Goal: Task Accomplishment & Management: Manage account settings

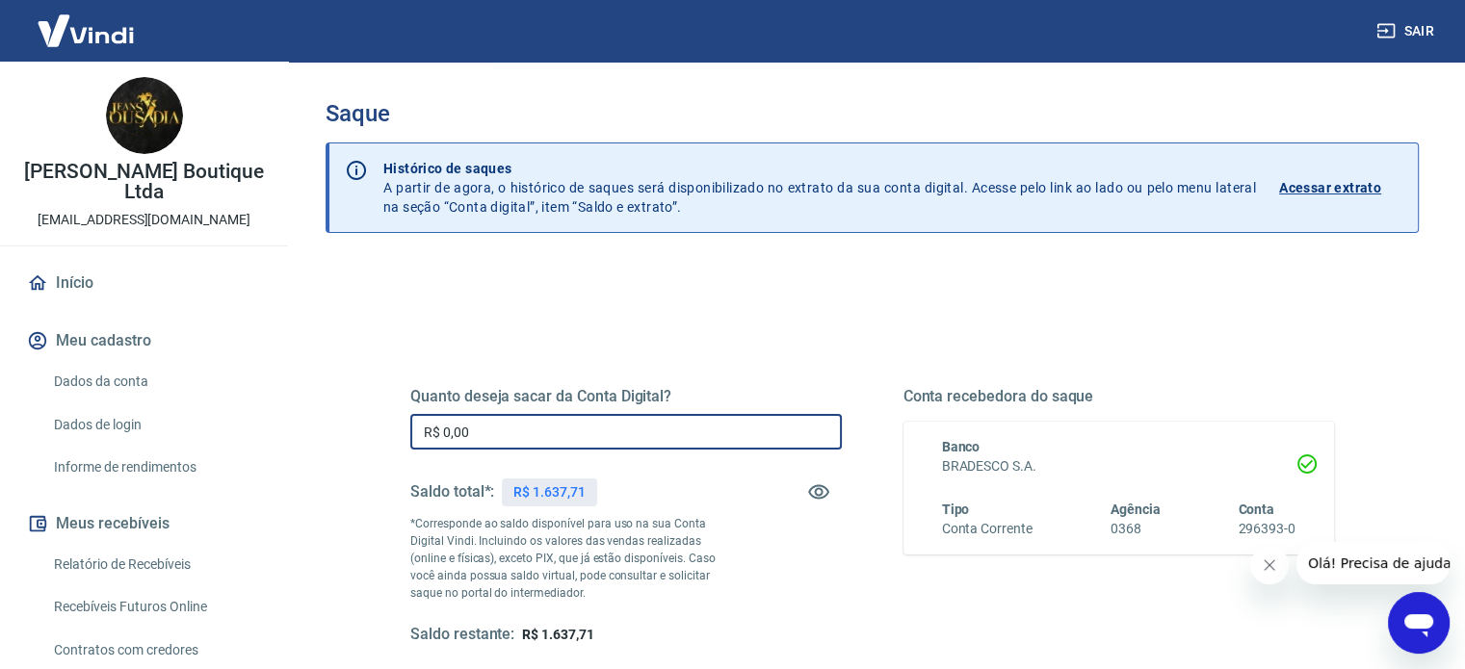
click at [556, 435] on input "R$ 0,00" at bounding box center [625, 432] width 431 height 36
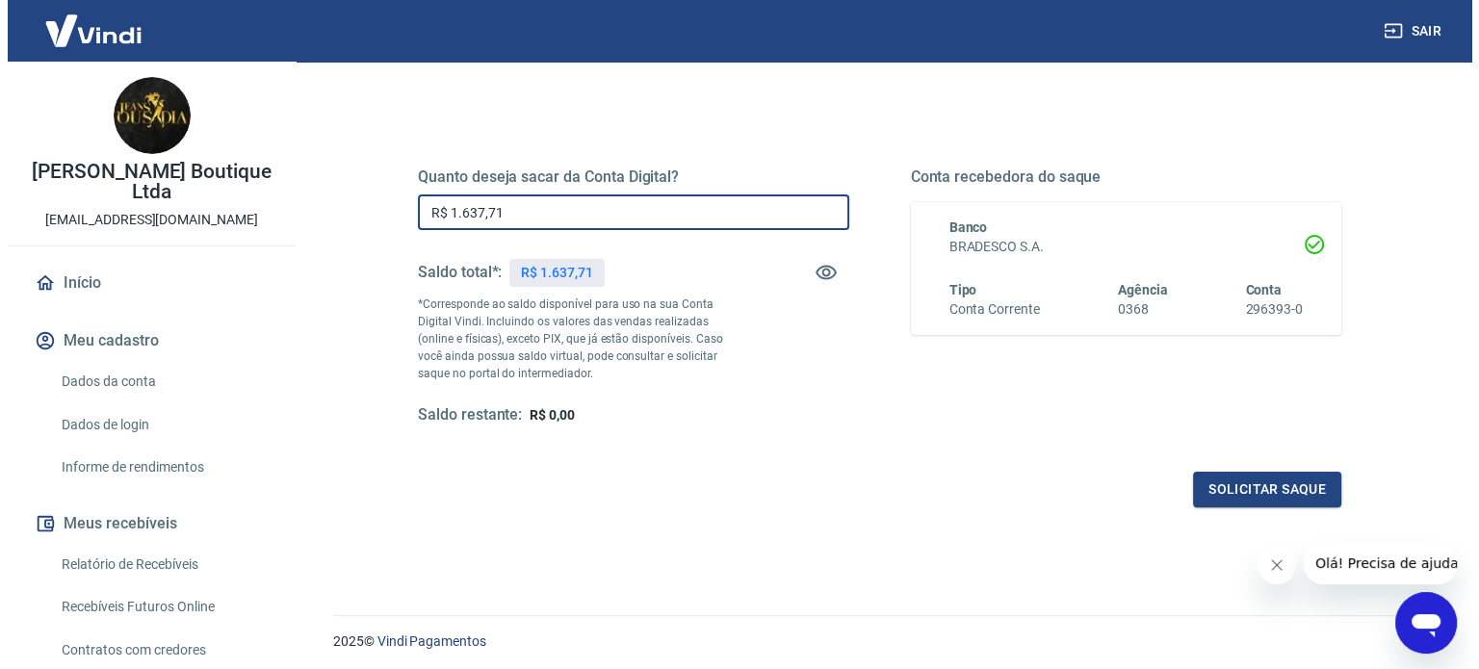
scroll to position [281, 0]
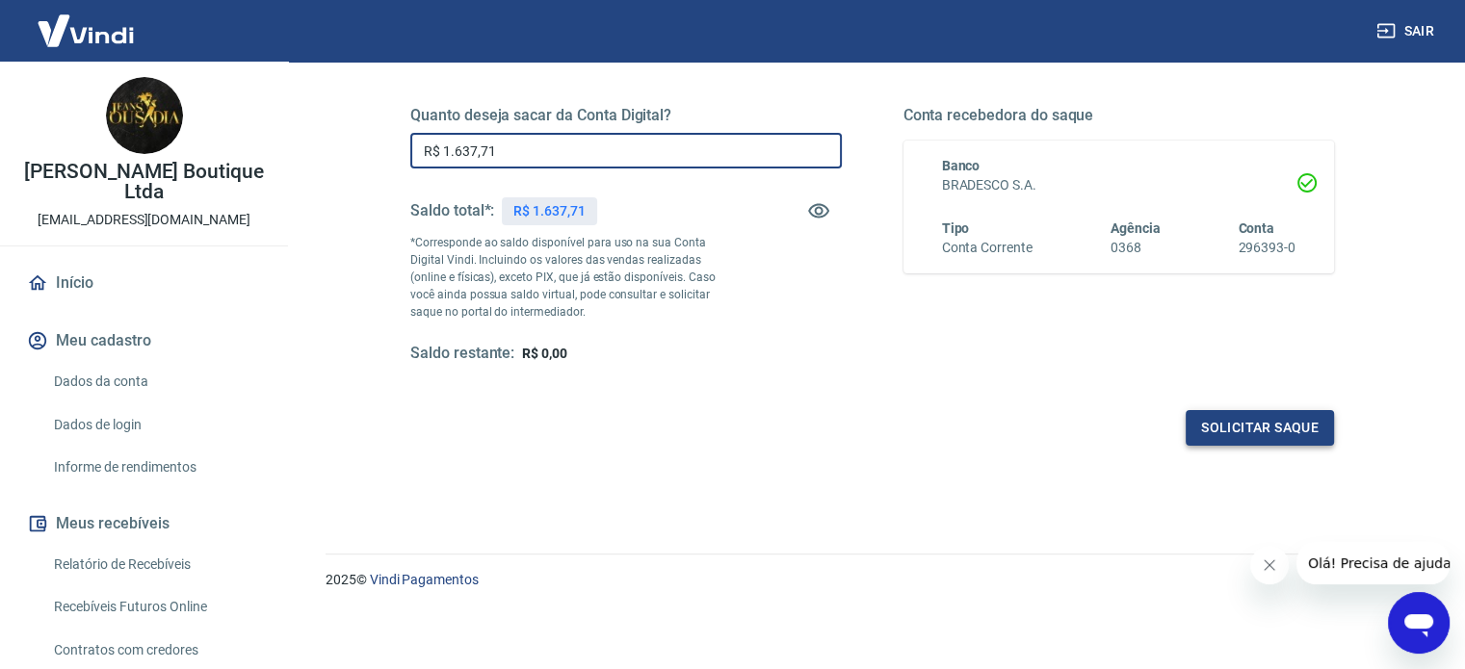
type input "R$ 1.637,71"
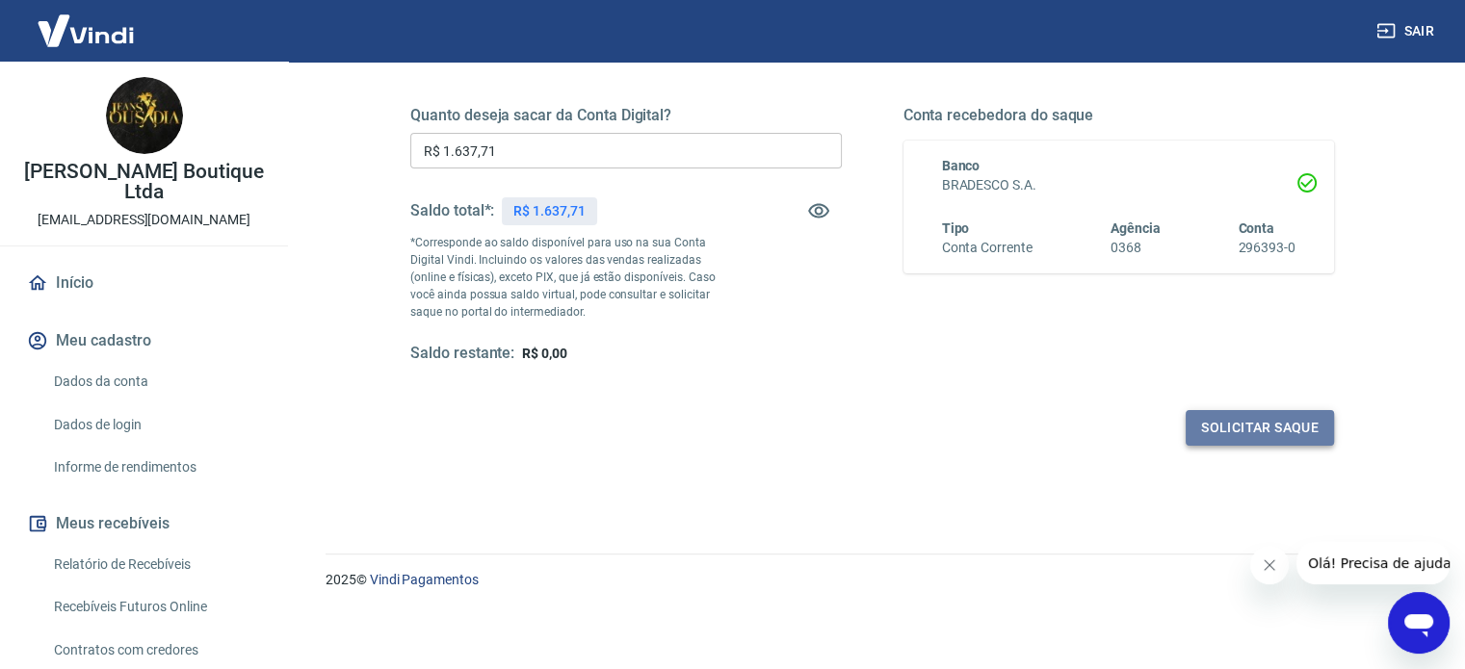
click at [1277, 422] on button "Solicitar saque" at bounding box center [1260, 428] width 148 height 36
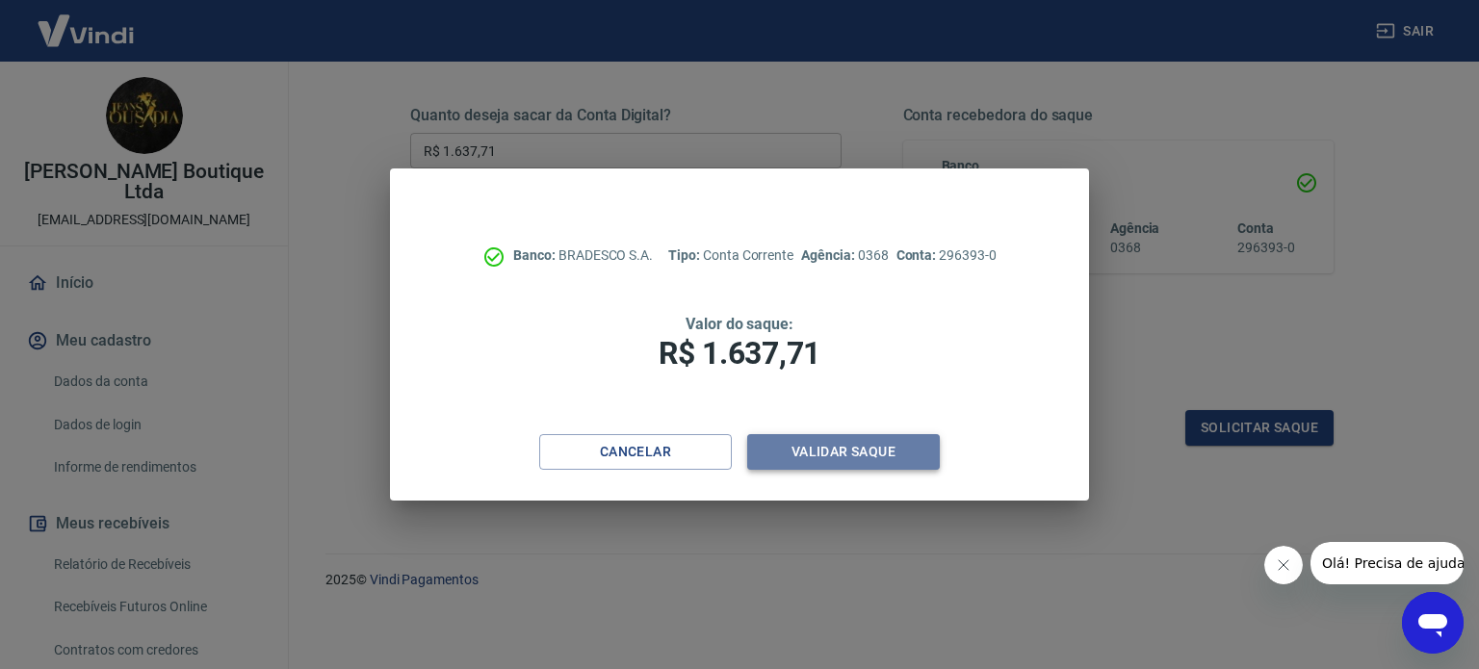
click at [881, 442] on button "Validar saque" at bounding box center [843, 452] width 193 height 36
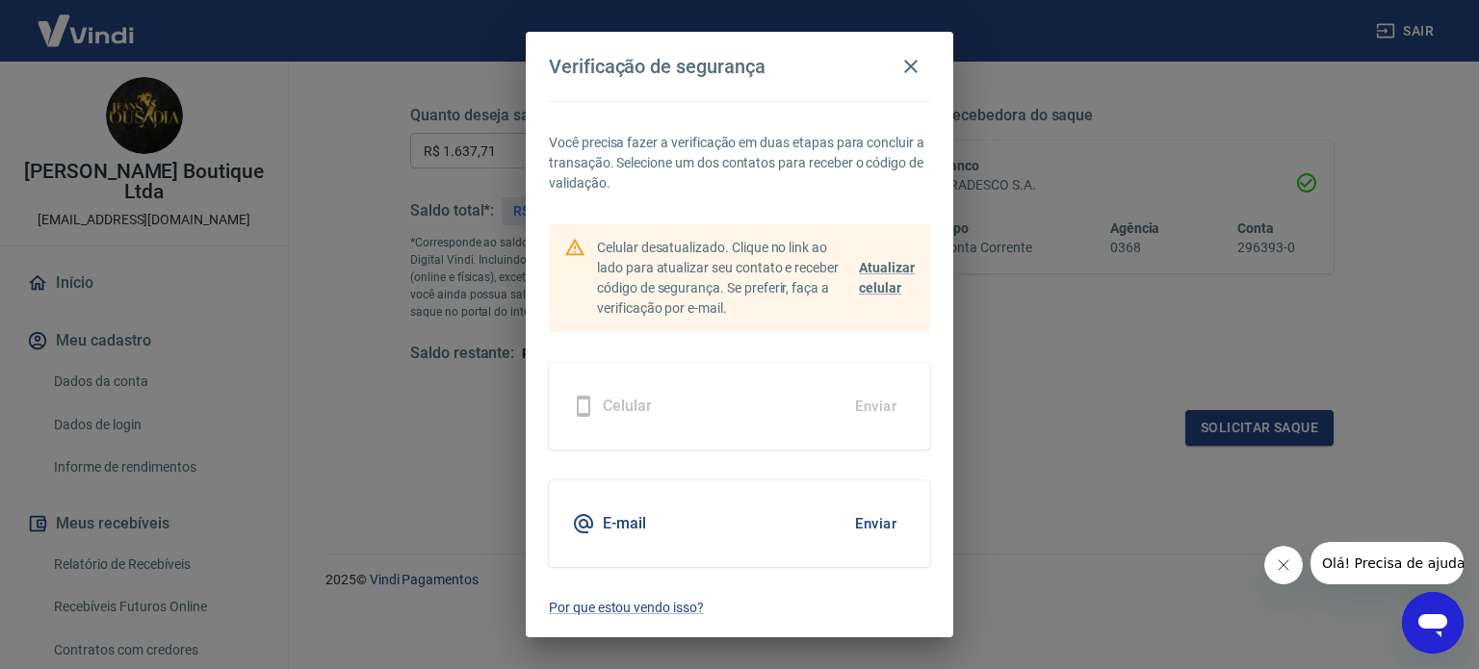
click at [889, 523] on button "Enviar" at bounding box center [876, 524] width 63 height 40
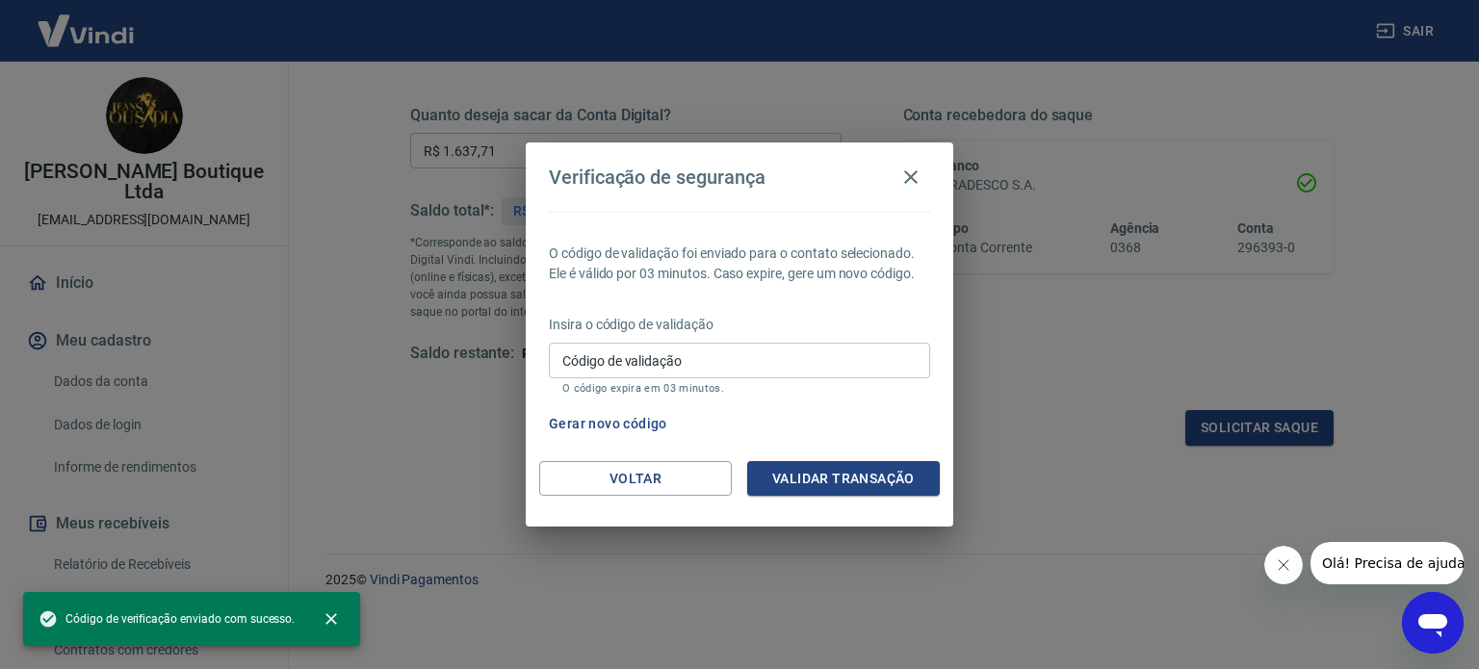
click at [746, 361] on input "Código de validação" at bounding box center [739, 361] width 381 height 36
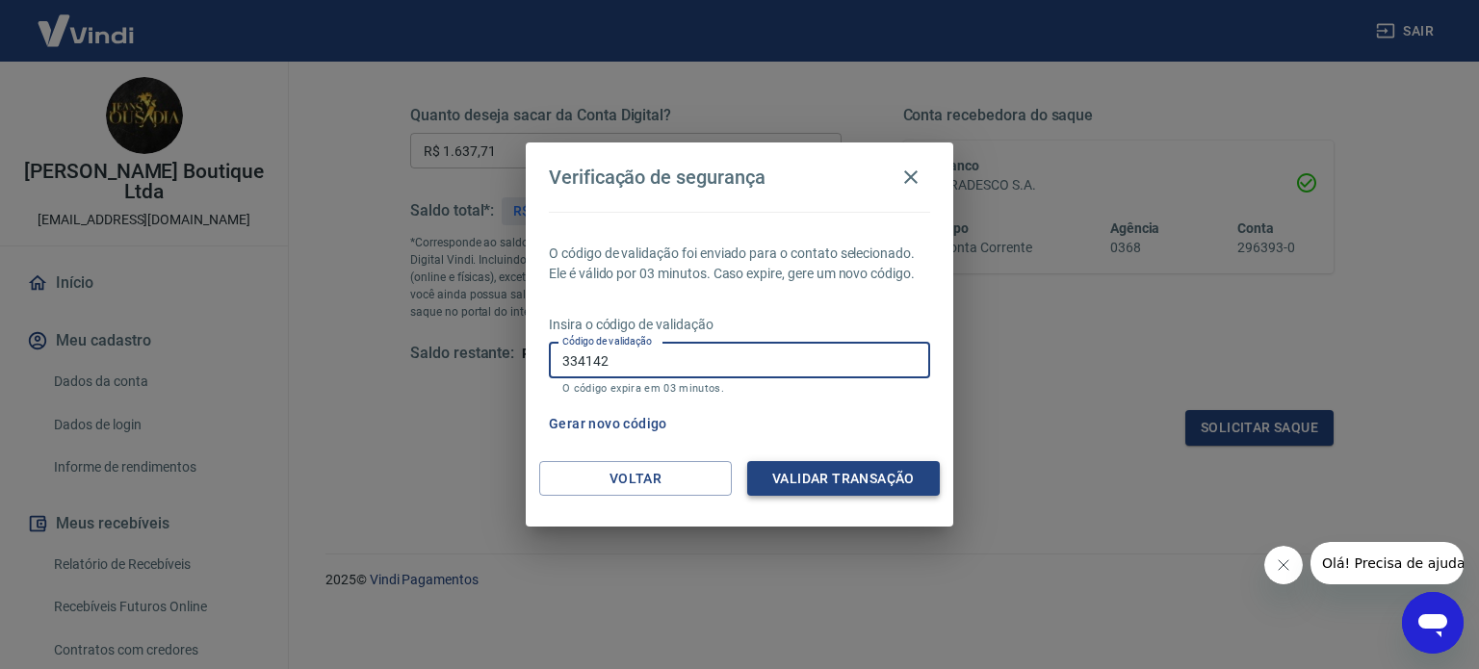
type input "334142"
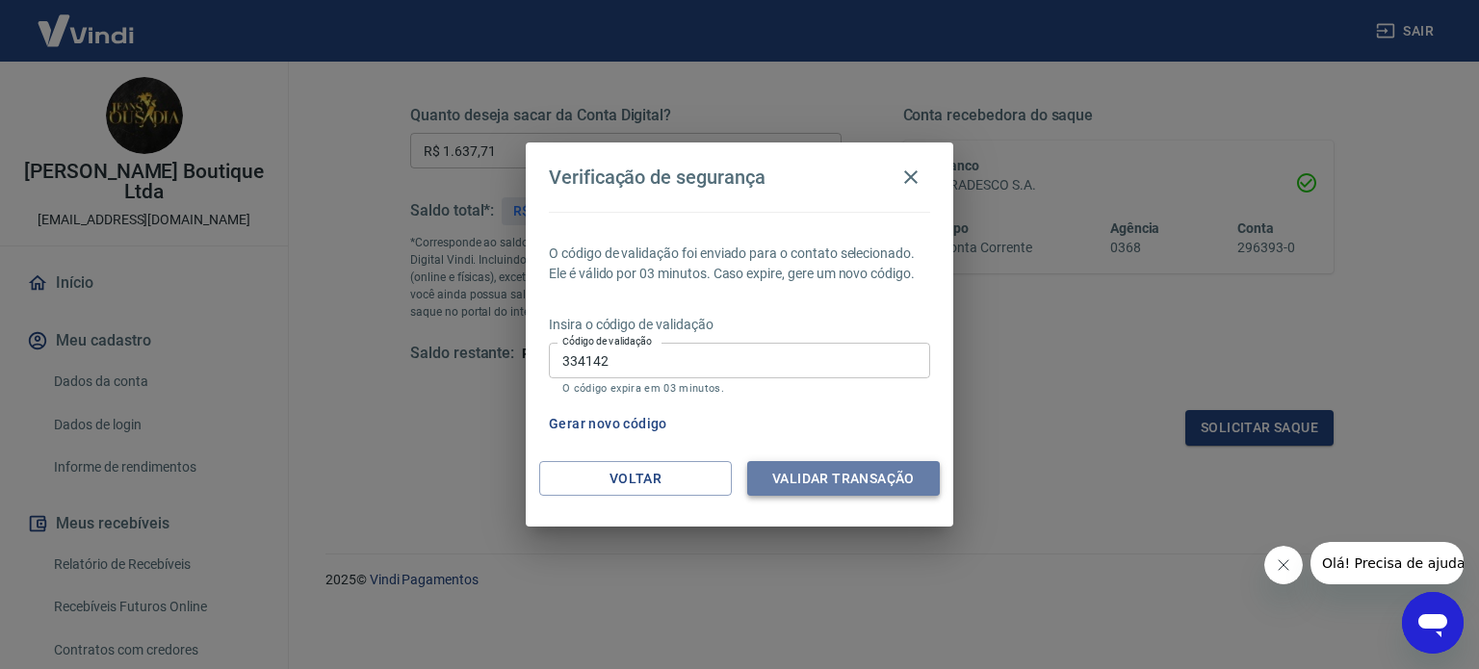
click at [906, 477] on button "Validar transação" at bounding box center [843, 479] width 193 height 36
click at [1297, 576] on button "Fechar mensagem da empresa" at bounding box center [1283, 565] width 39 height 39
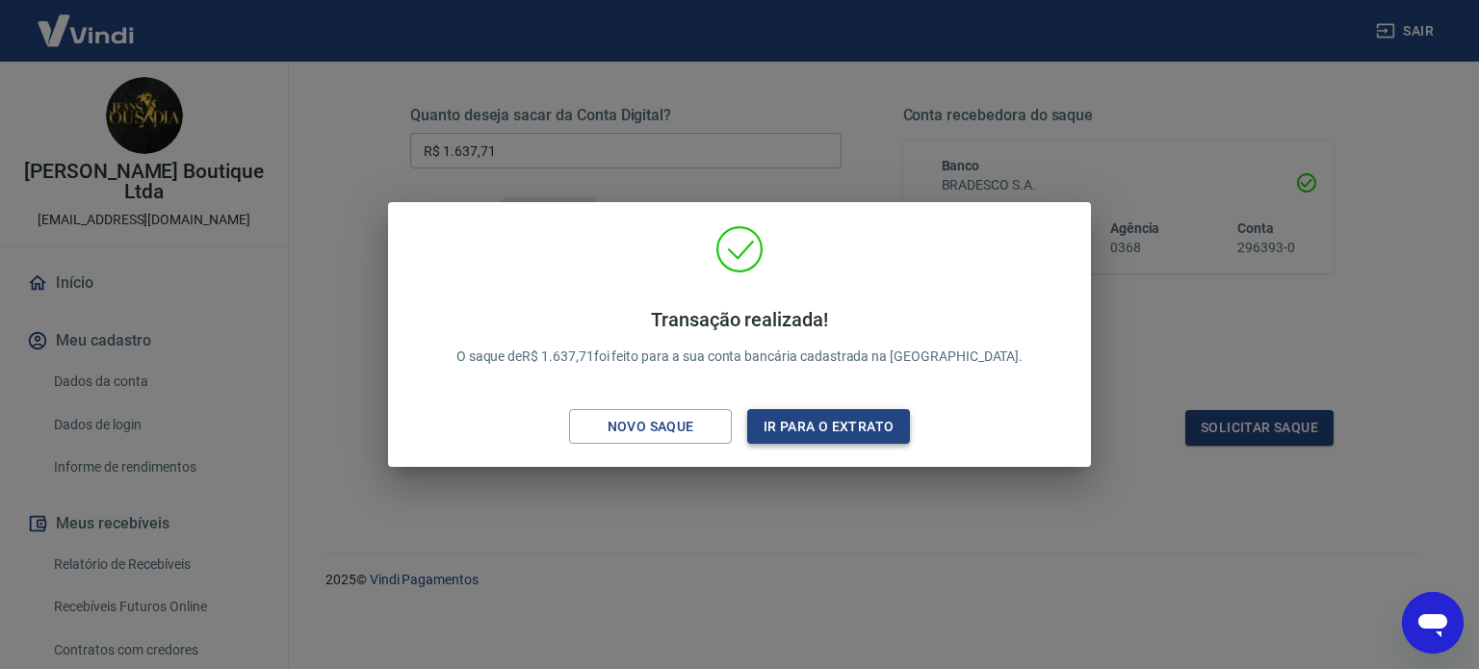
click at [878, 441] on button "Ir para o extrato" at bounding box center [828, 427] width 163 height 36
